Goal: Check status: Check status

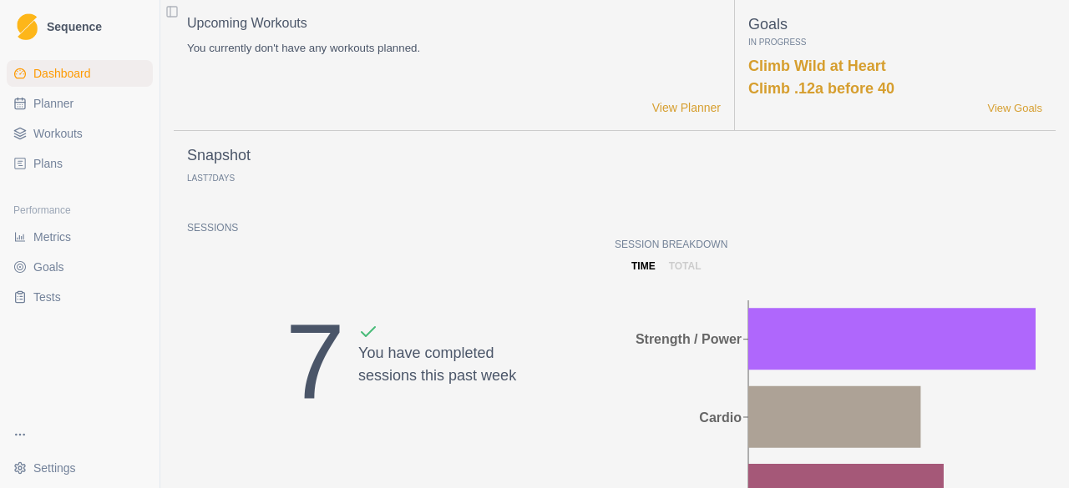
click at [46, 245] on link "Metrics" at bounding box center [80, 237] width 146 height 27
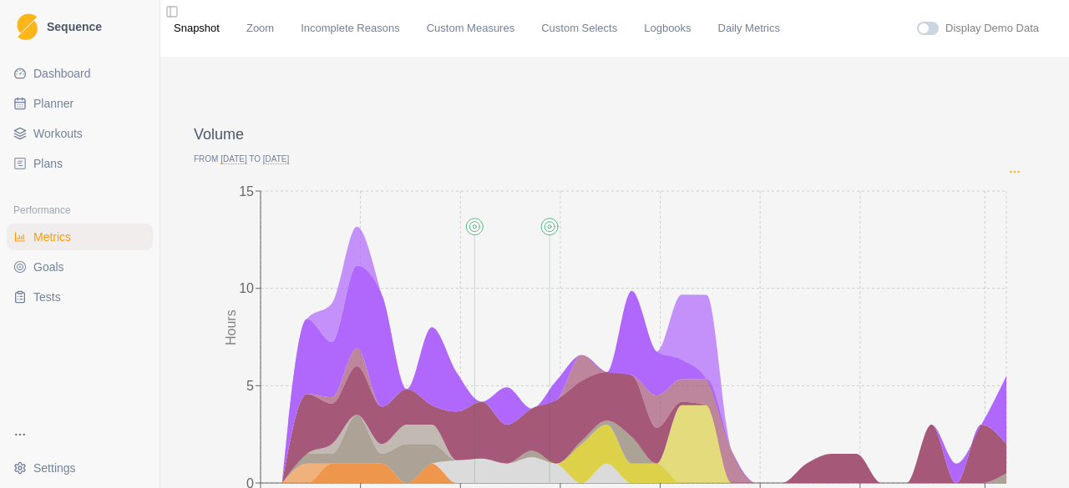
click at [1008, 173] on icon "Options" at bounding box center [1014, 171] width 13 height 13
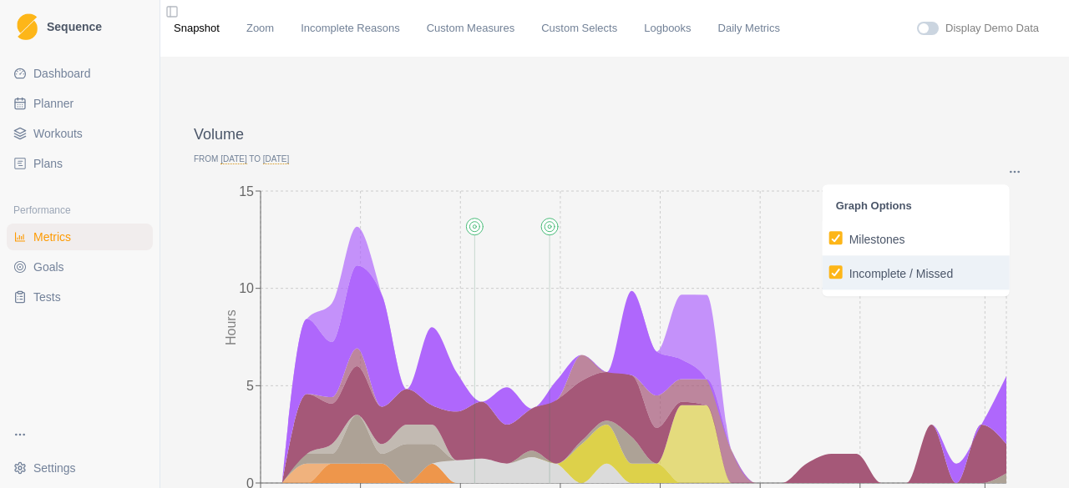
click at [889, 278] on p "Incomplete / Missed" at bounding box center [901, 274] width 104 height 18
click at [829, 273] on input "Incomplete / Missed" at bounding box center [828, 272] width 1 height 1
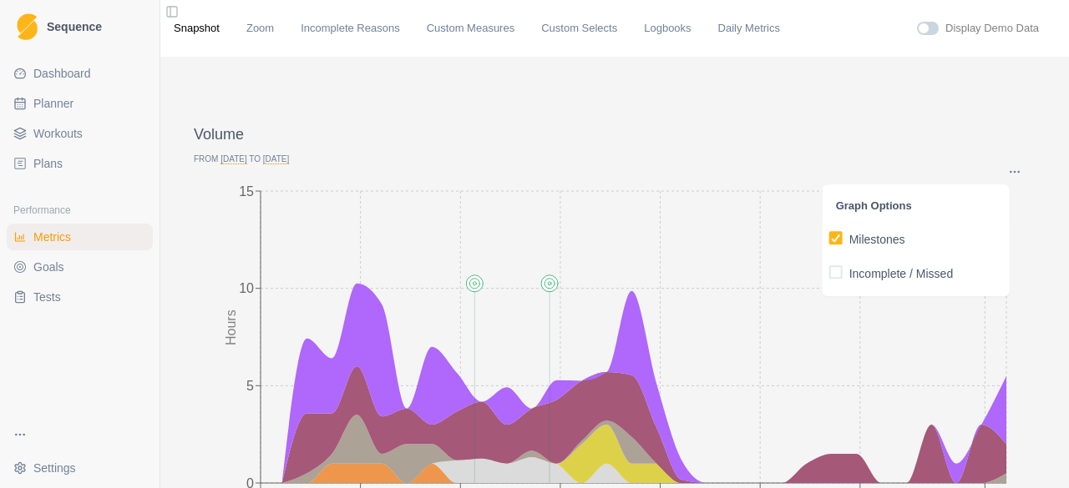
click at [244, 162] on span "[DATE]" at bounding box center [233, 159] width 26 height 10
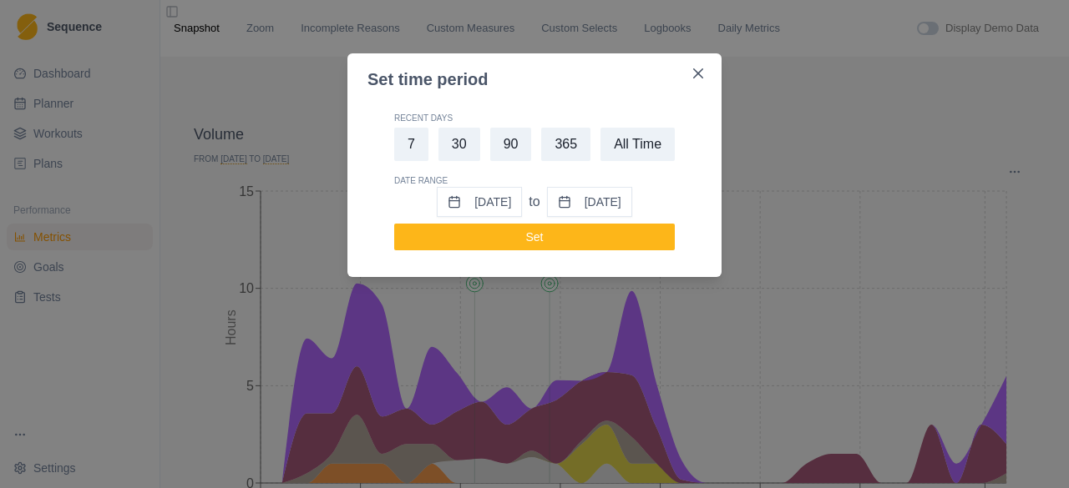
click at [852, 148] on div "Set time period Recent Days 7 30 90 365 All Time Date Range [DATE] to [DATE] Set" at bounding box center [534, 244] width 1069 height 488
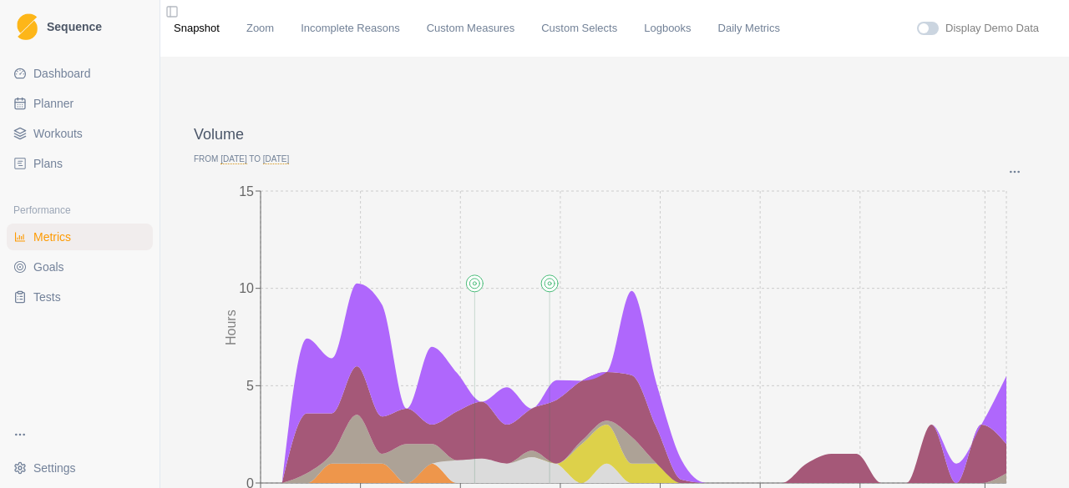
click at [279, 163] on span "[DATE]" at bounding box center [276, 159] width 26 height 10
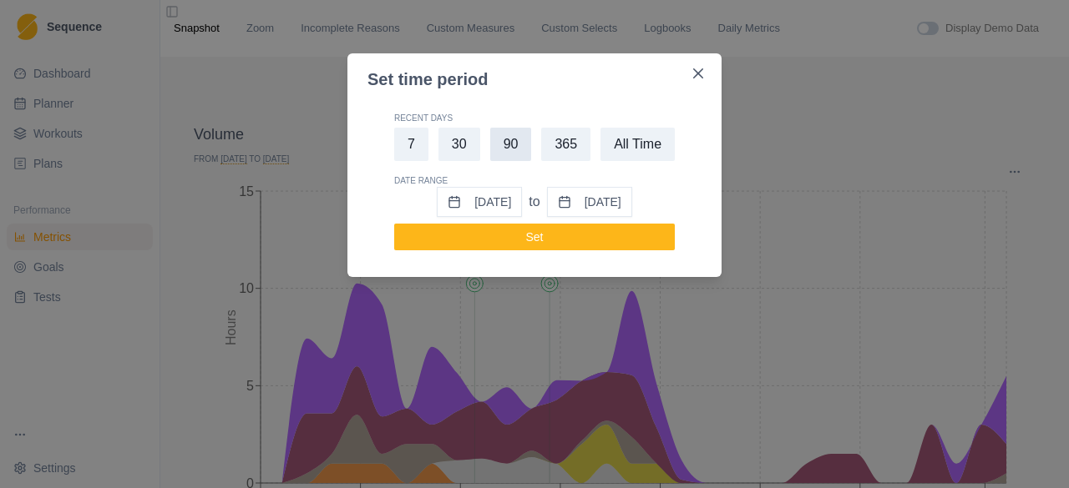
click at [505, 138] on button "90" at bounding box center [511, 144] width 42 height 33
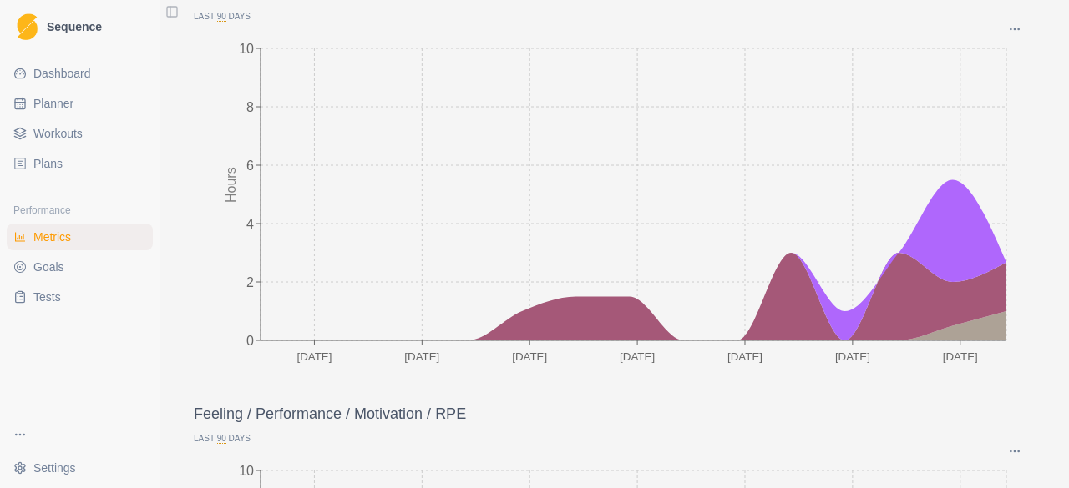
scroll to position [167, 0]
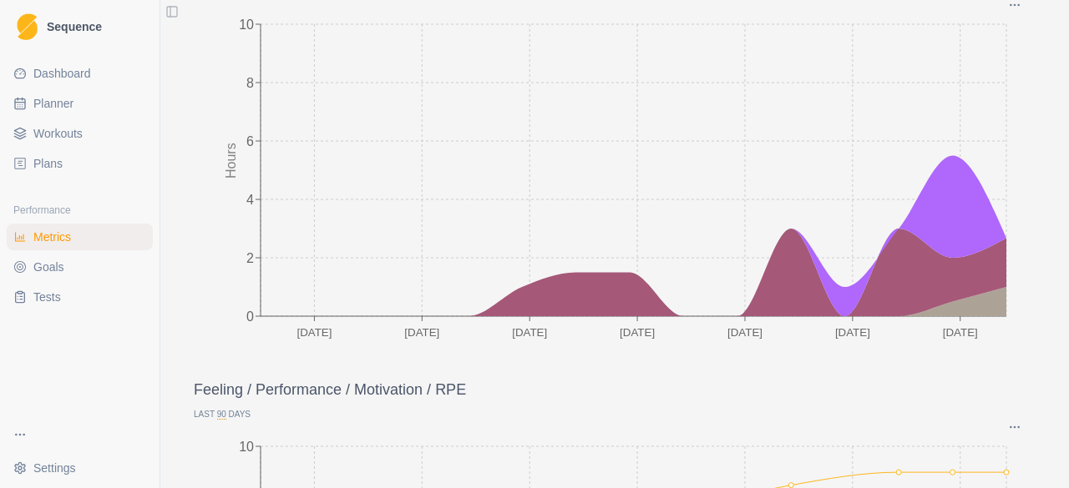
click at [50, 101] on span "Planner" at bounding box center [53, 103] width 40 height 17
select select "month"
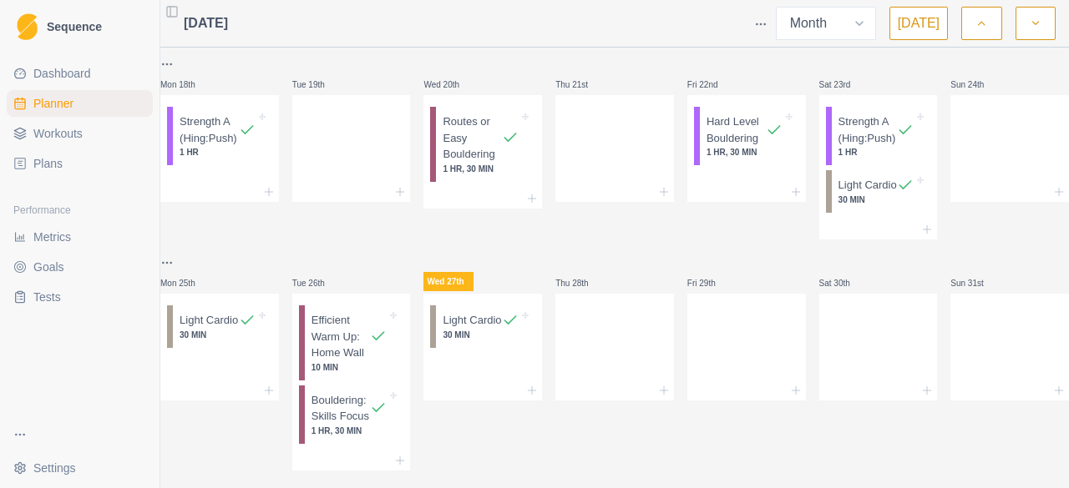
scroll to position [580, 0]
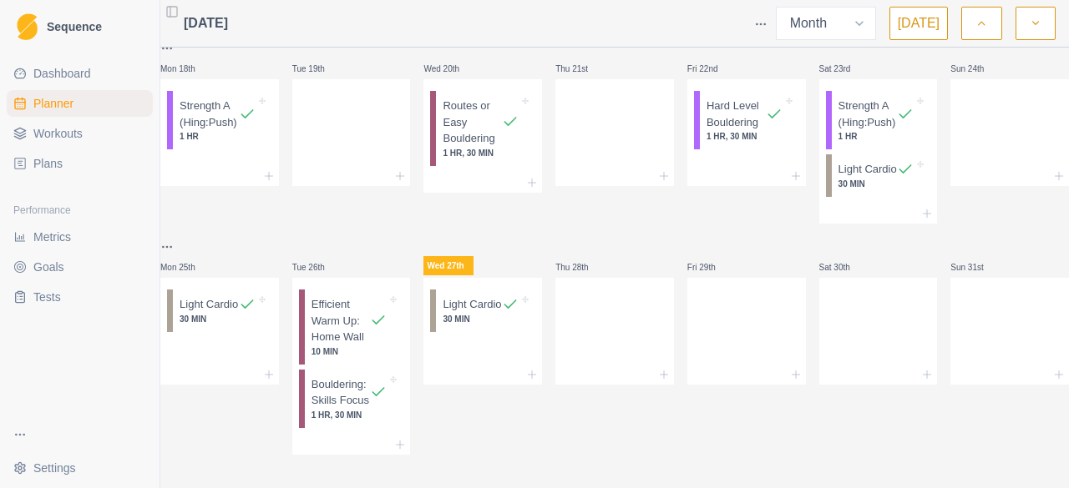
click at [49, 239] on span "Metrics" at bounding box center [52, 237] width 38 height 17
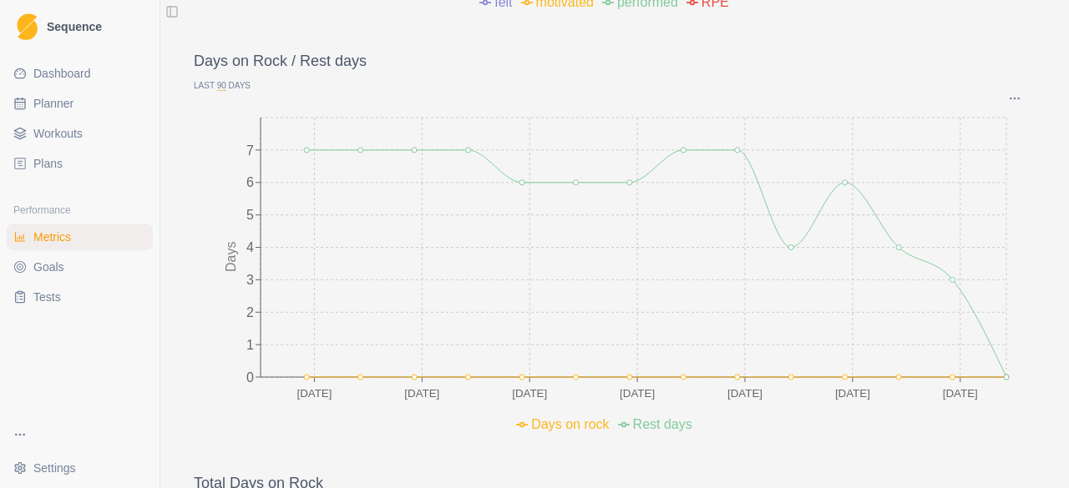
scroll to position [835, 0]
